Goal: Information Seeking & Learning: Learn about a topic

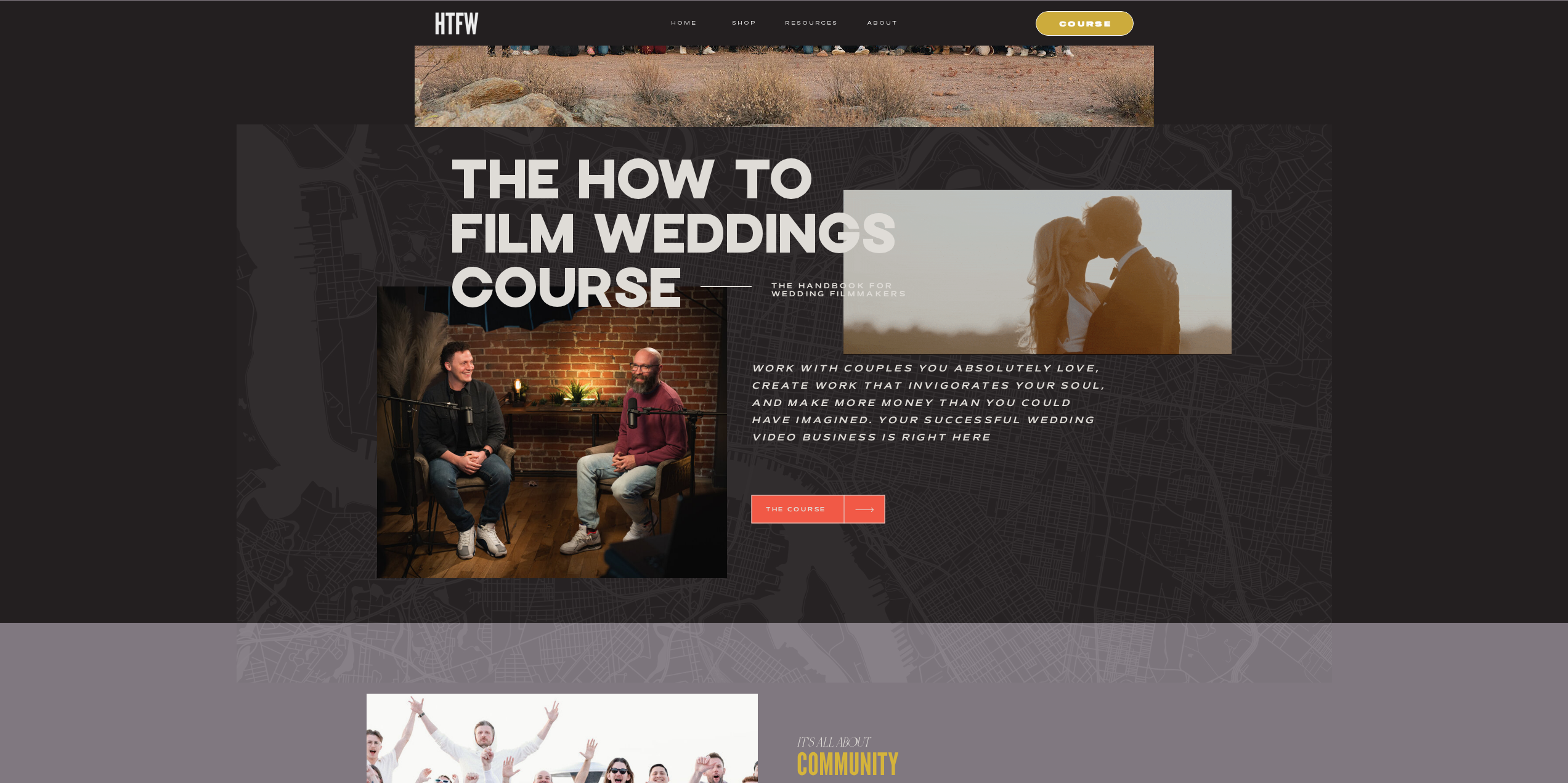
scroll to position [342, 0]
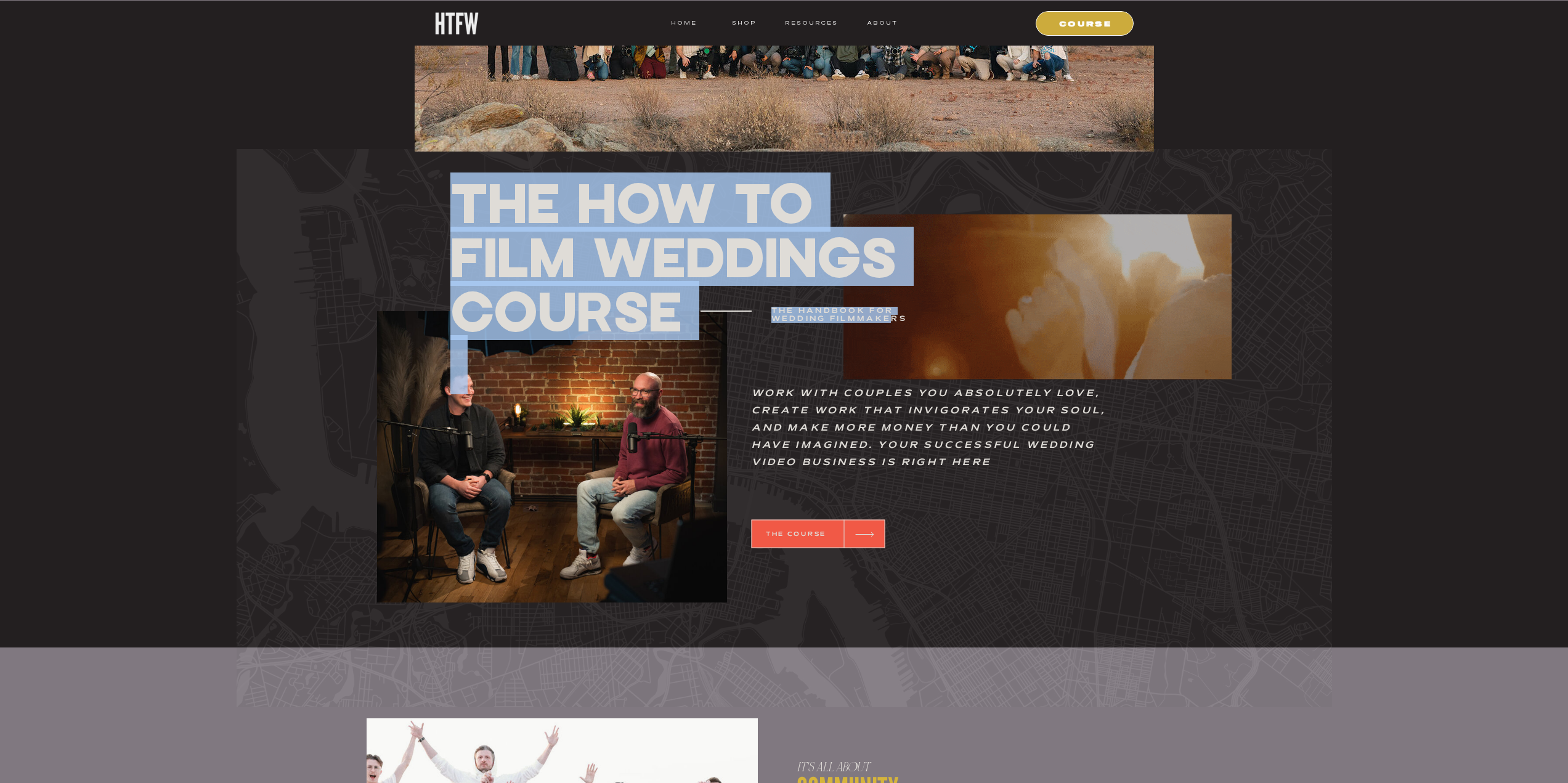
drag, startPoint x: 473, startPoint y: 207, endPoint x: 890, endPoint y: 319, distance: 431.8
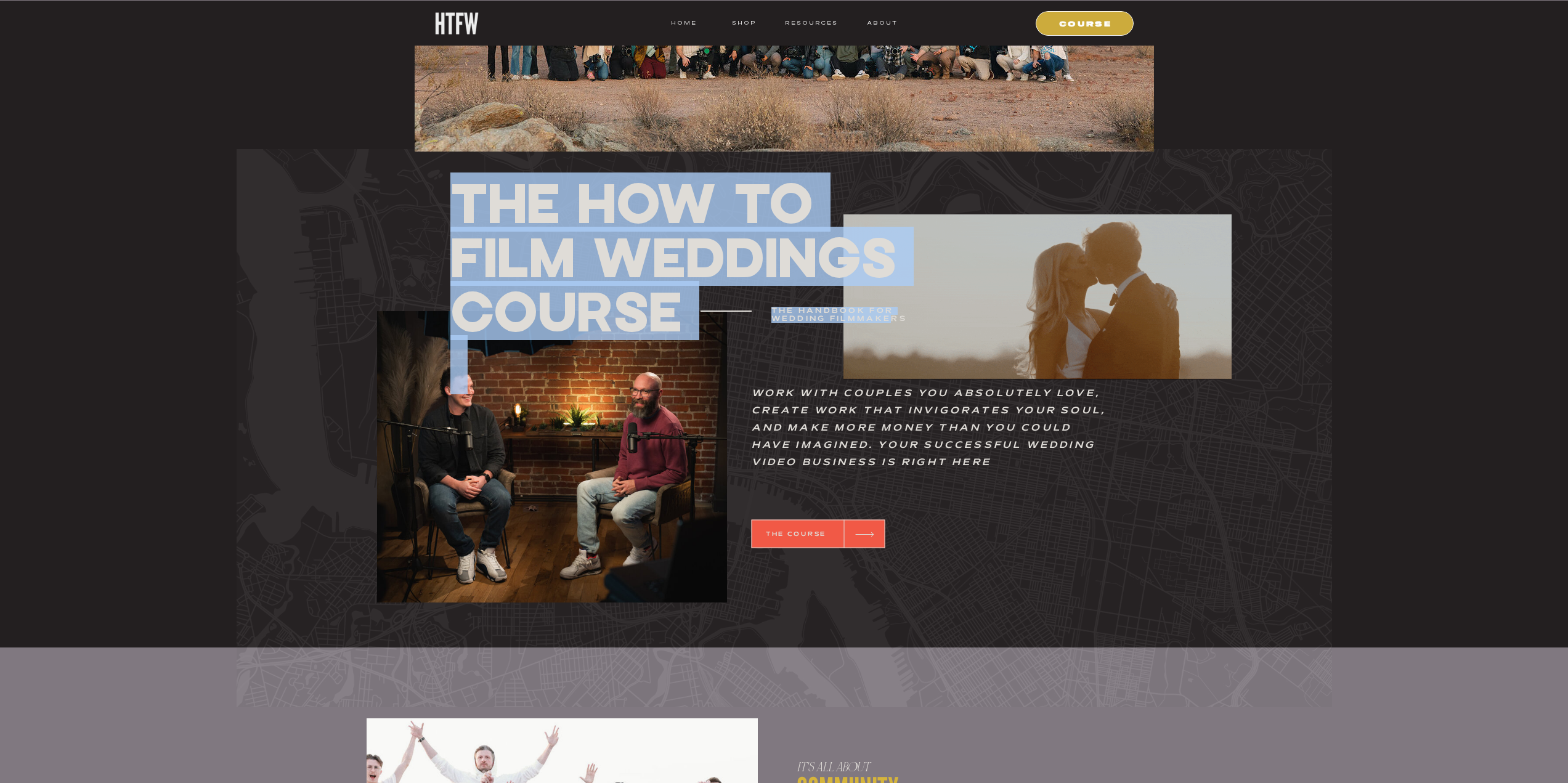
click at [890, 319] on div "Work with couples you absolutely love, create work that invigorates your soul, …" at bounding box center [784, 400] width 739 height 496
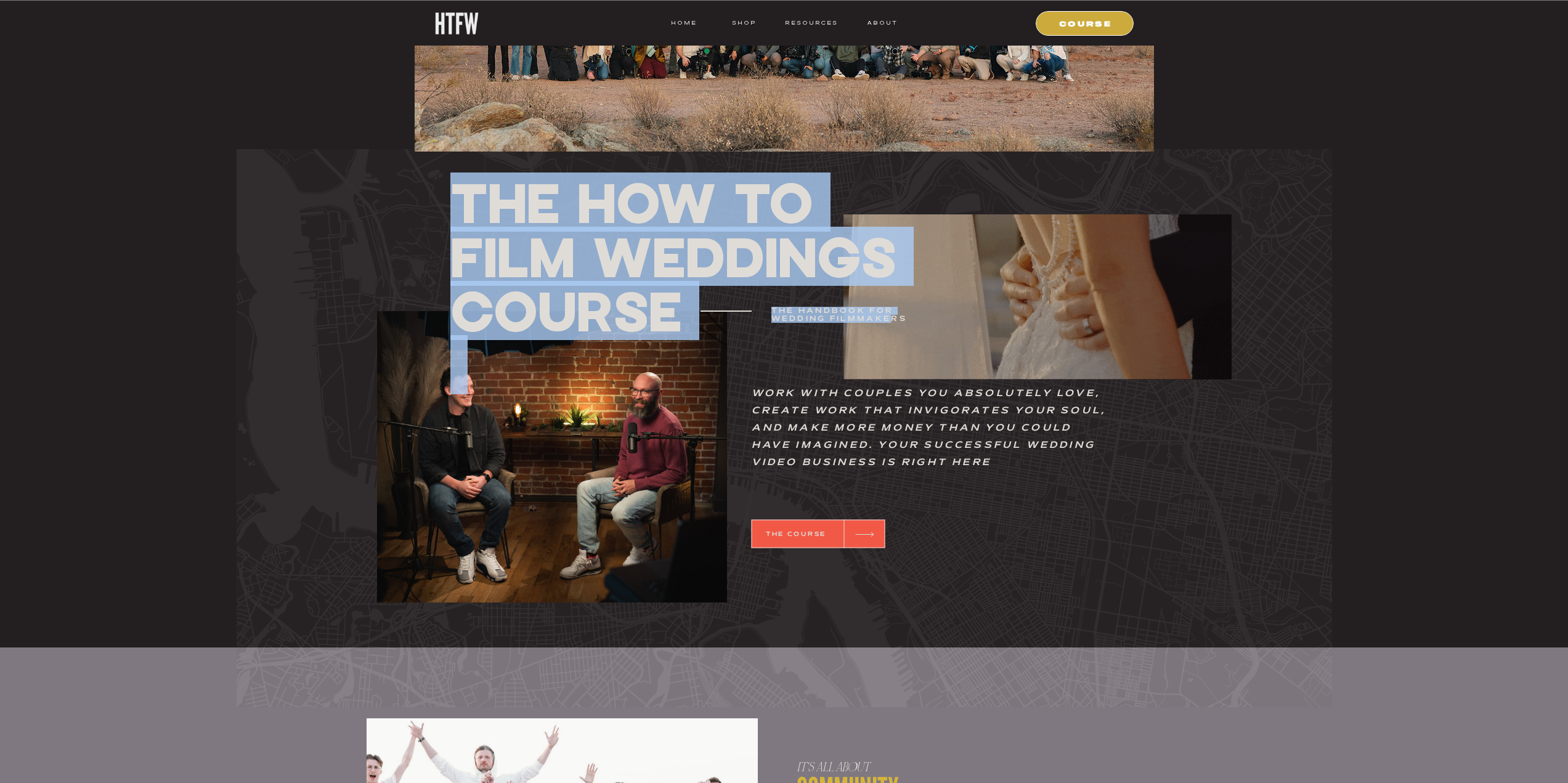
click at [890, 319] on h3 "The handbook for wedding filmmakers" at bounding box center [855, 315] width 168 height 16
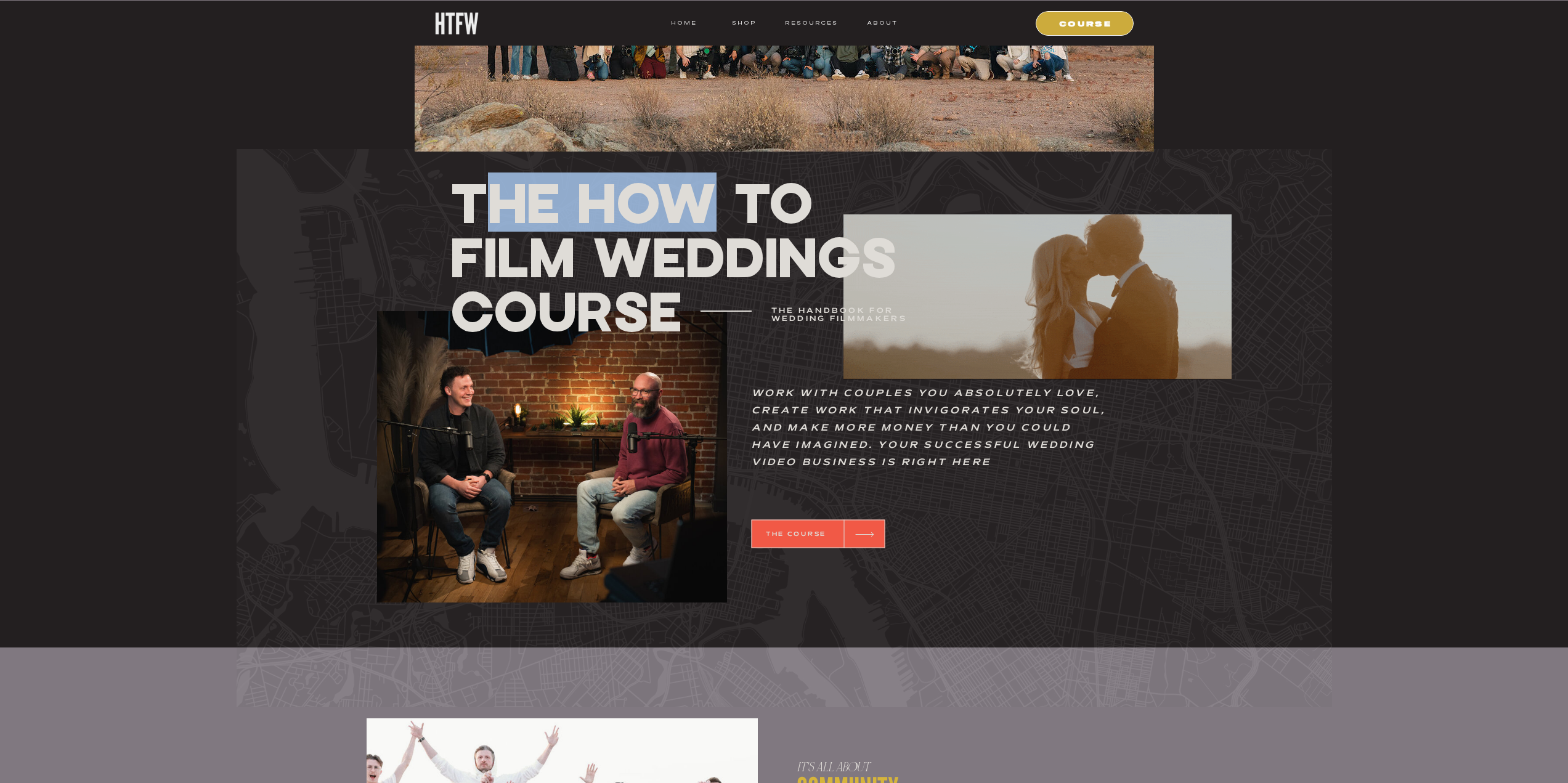
drag, startPoint x: 469, startPoint y: 198, endPoint x: 714, endPoint y: 210, distance: 245.3
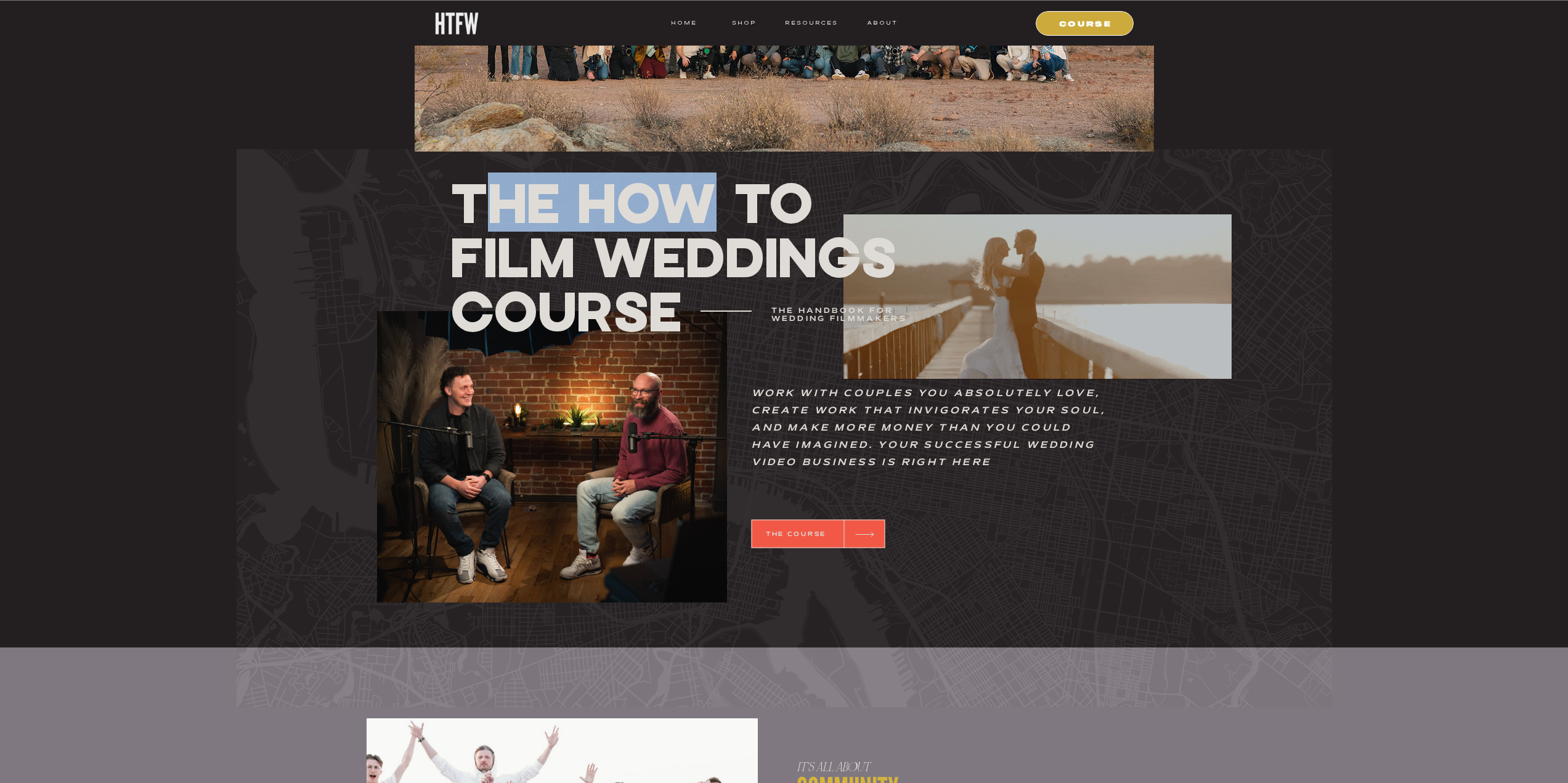
click at [714, 210] on h1 "THE How To Film Weddings Course" at bounding box center [677, 256] width 454 height 163
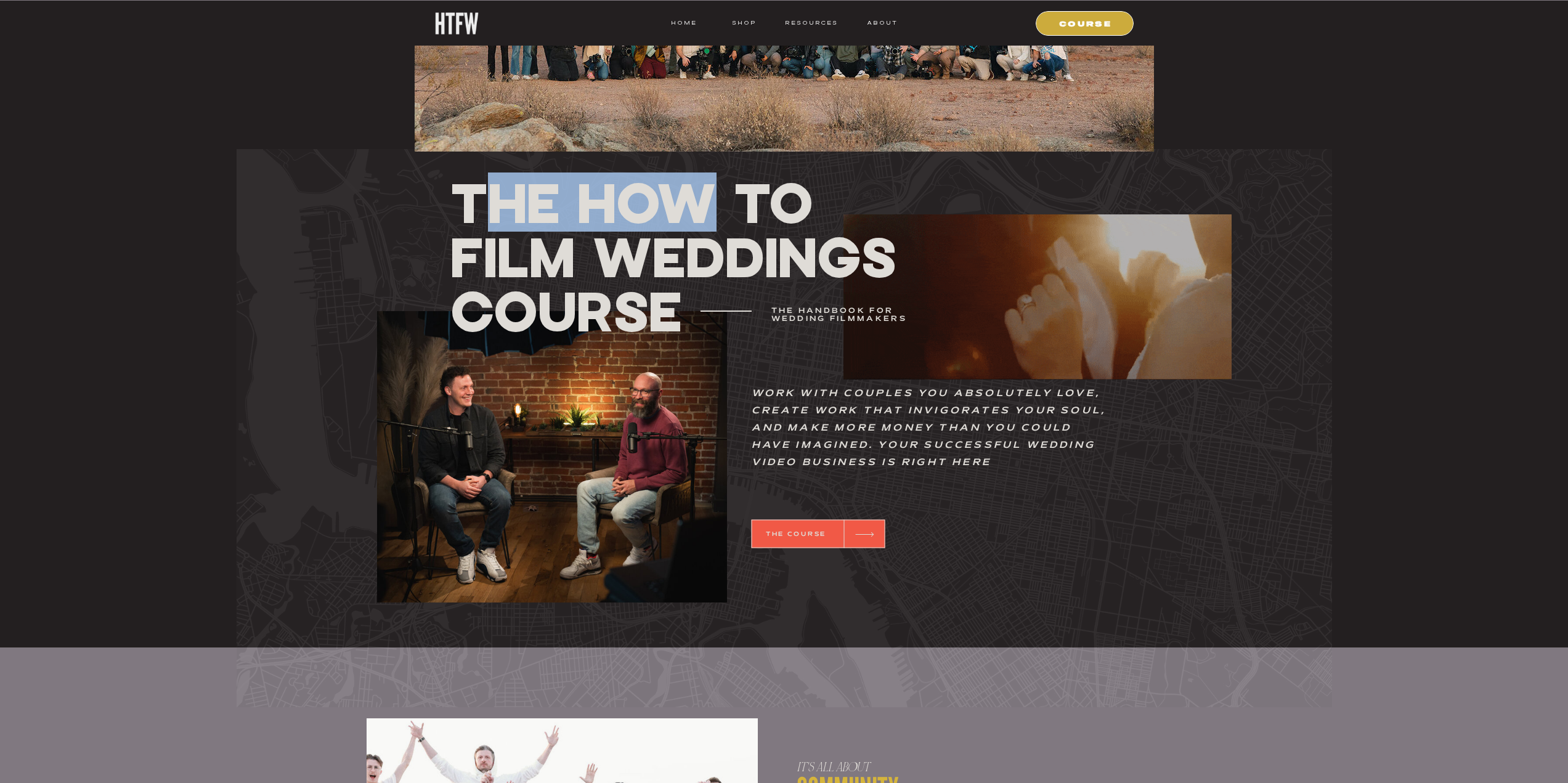
click at [714, 210] on h1 "THE How To Film Weddings Course" at bounding box center [677, 256] width 454 height 163
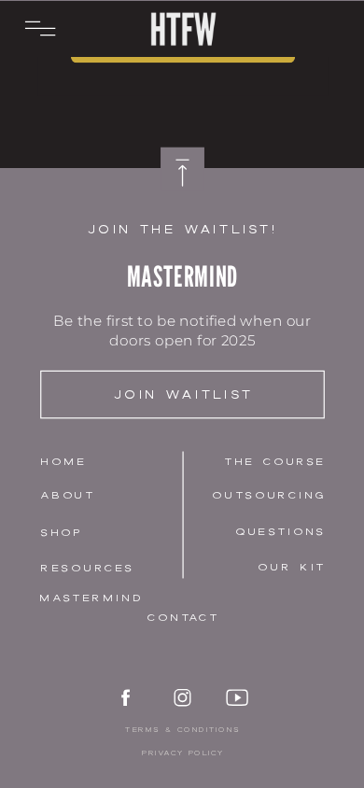
scroll to position [6167, 0]
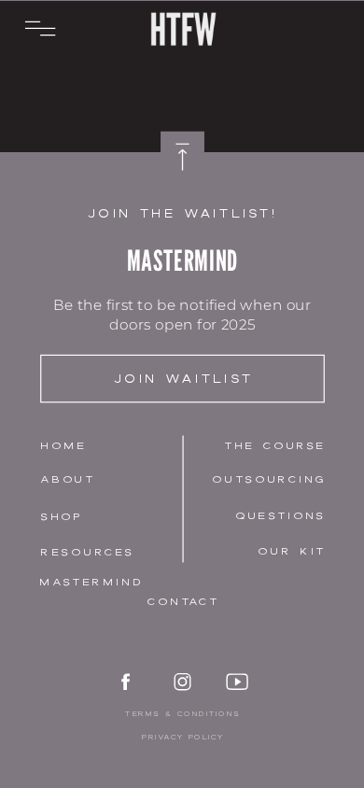
click at [190, 148] on icon at bounding box center [182, 160] width 26 height 26
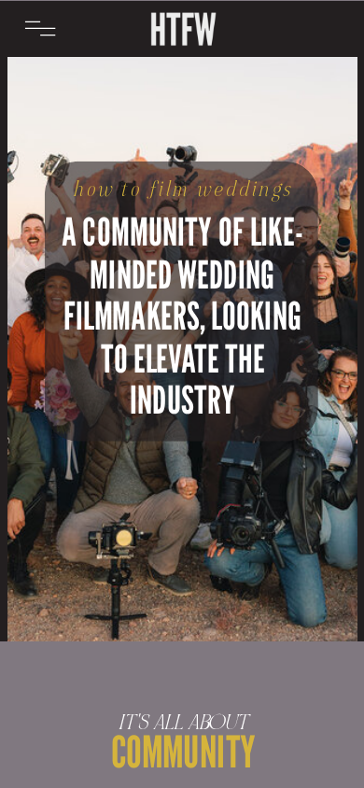
scroll to position [0, 0]
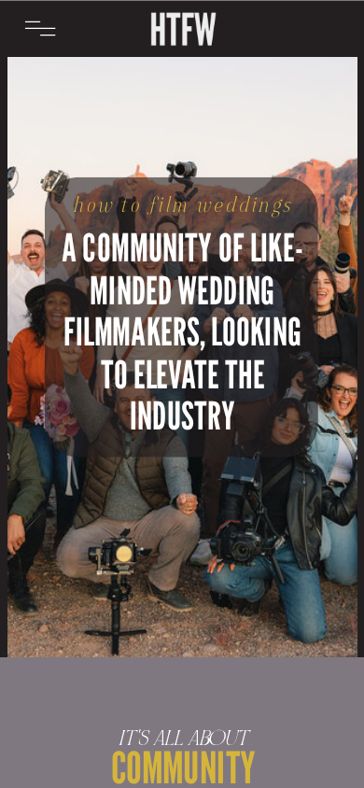
click at [31, 28] on icon at bounding box center [39, 28] width 31 height 15
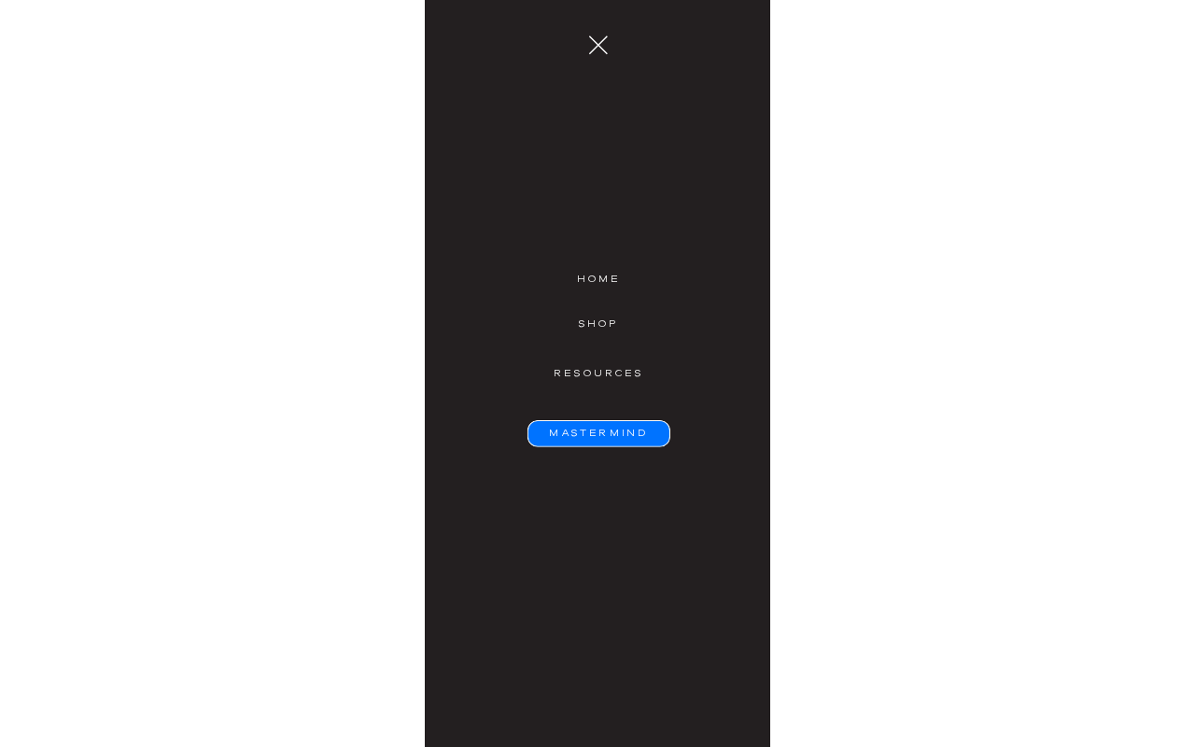
scroll to position [280, 0]
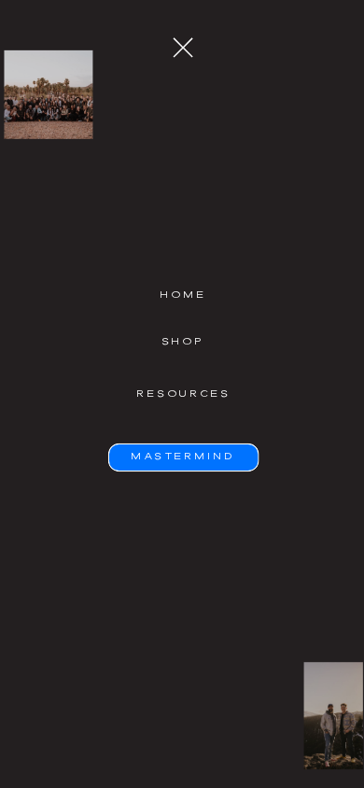
click at [186, 45] on polygon at bounding box center [183, 47] width 20 height 20
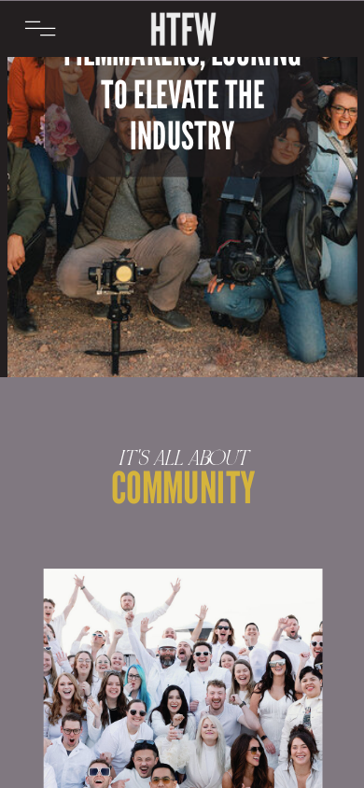
click at [37, 31] on icon at bounding box center [39, 28] width 31 height 26
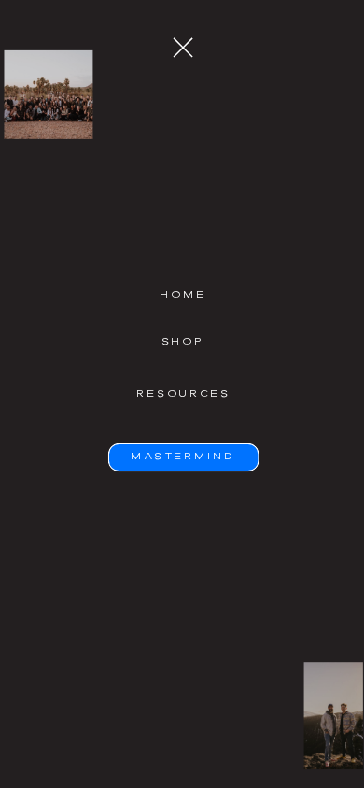
click at [182, 52] on icon at bounding box center [182, 48] width 34 height 34
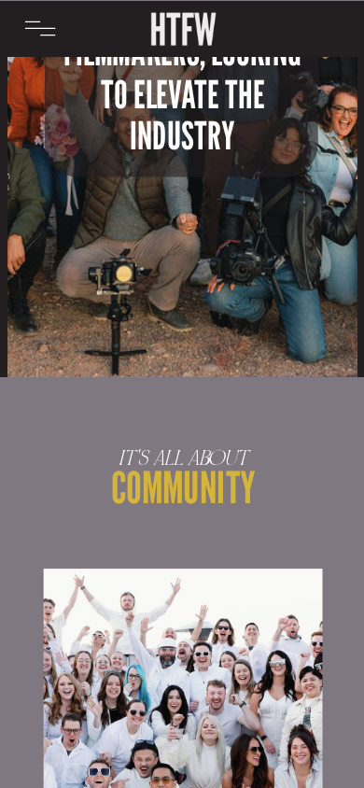
click at [29, 29] on icon at bounding box center [39, 28] width 31 height 15
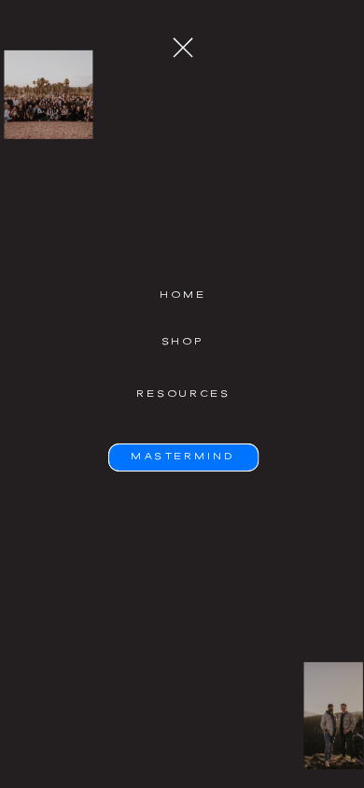
click at [180, 46] on icon at bounding box center [182, 48] width 34 height 34
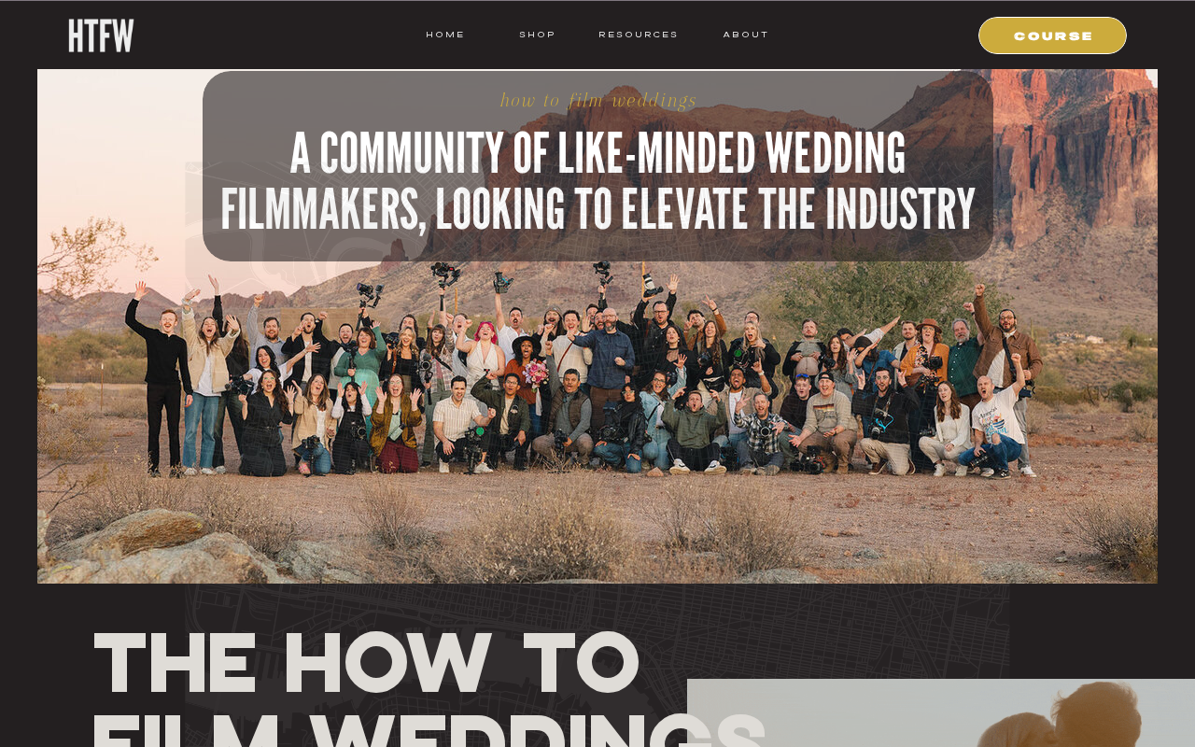
scroll to position [0, 0]
